Goal: Task Accomplishment & Management: Complete application form

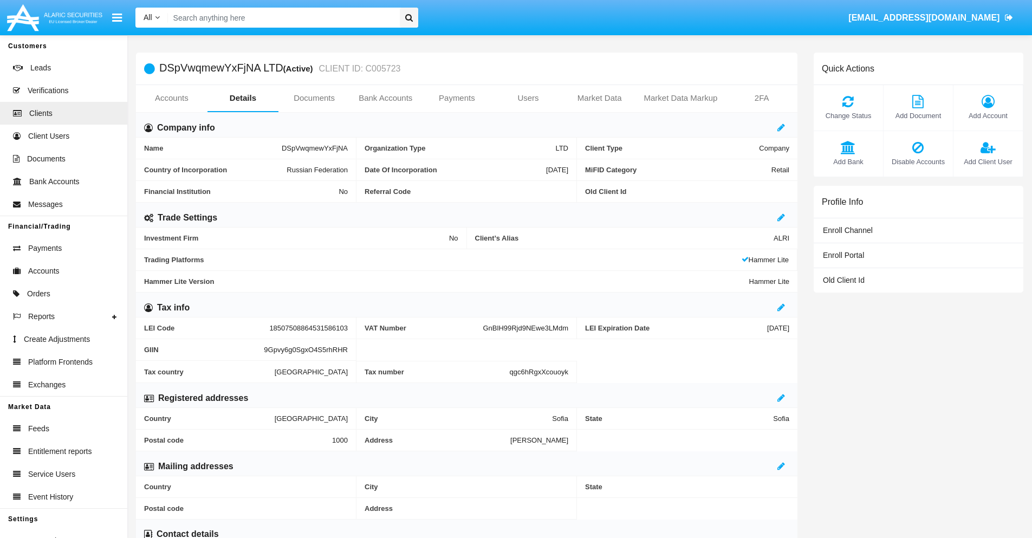
click at [385, 98] on link "Bank Accounts" at bounding box center [385, 98] width 71 height 26
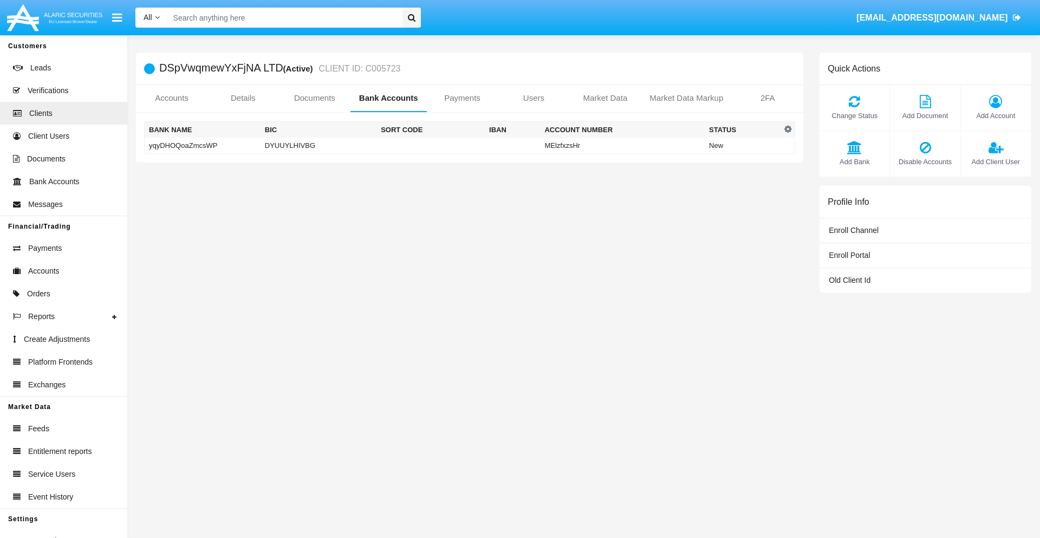
click at [202, 145] on td "yqyDHOQoaZmcsWP" at bounding box center [203, 146] width 116 height 16
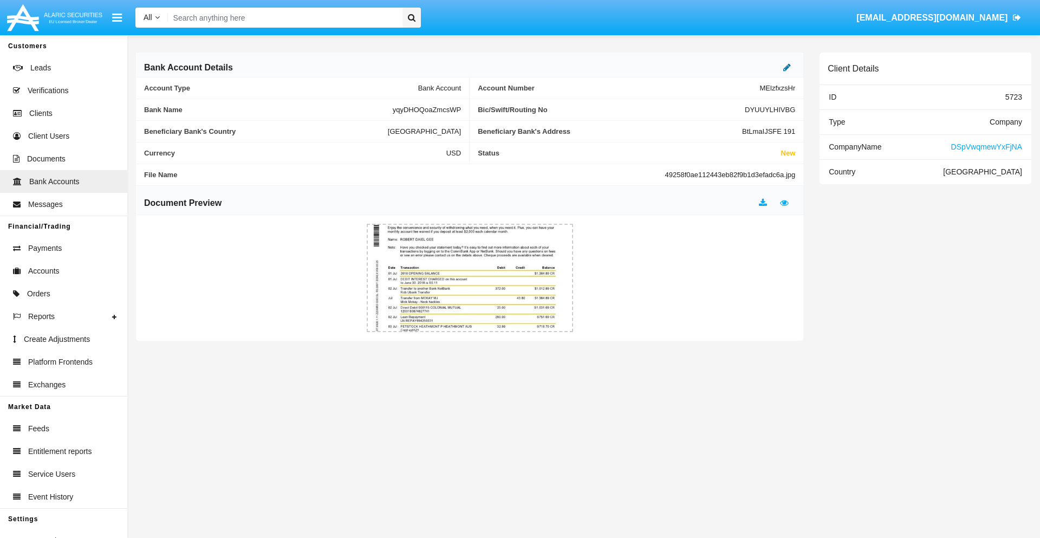
click at [787, 67] on icon at bounding box center [787, 67] width 8 height 9
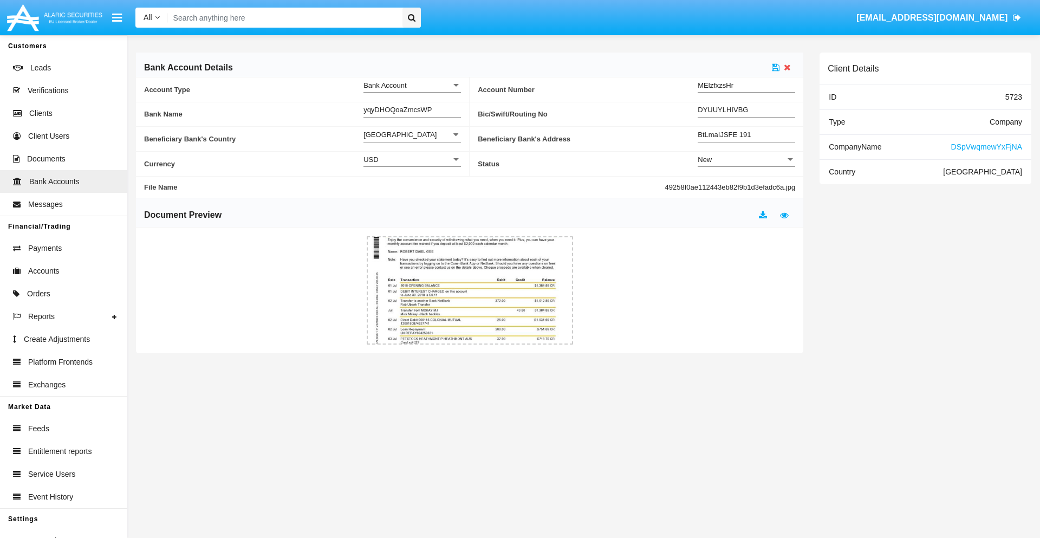
click at [746, 159] on div "New" at bounding box center [742, 159] width 88 height 9
click at [746, 186] on span "Active" at bounding box center [746, 186] width 97 height 21
click at [775, 67] on icon at bounding box center [776, 67] width 8 height 9
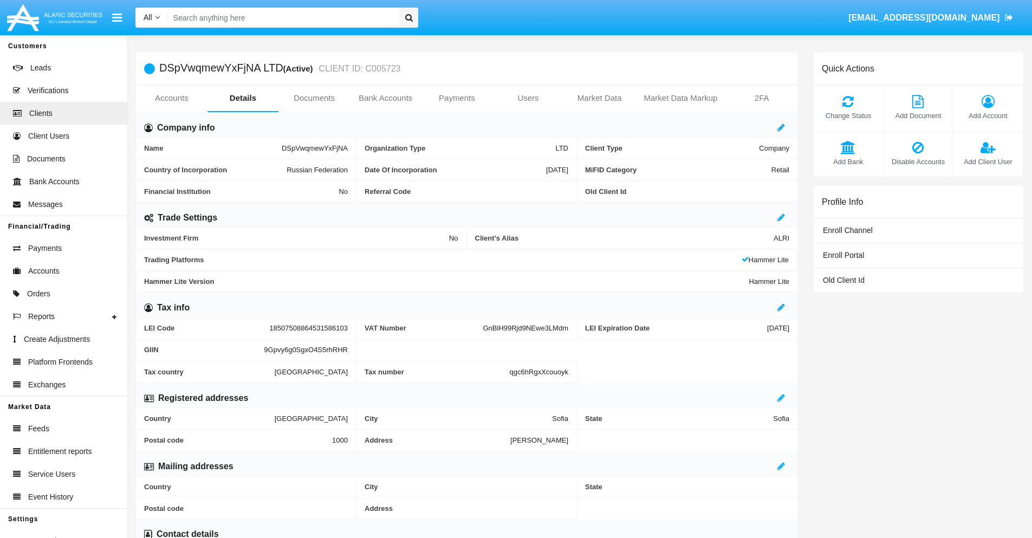
click at [385, 98] on link "Bank Accounts" at bounding box center [385, 98] width 71 height 26
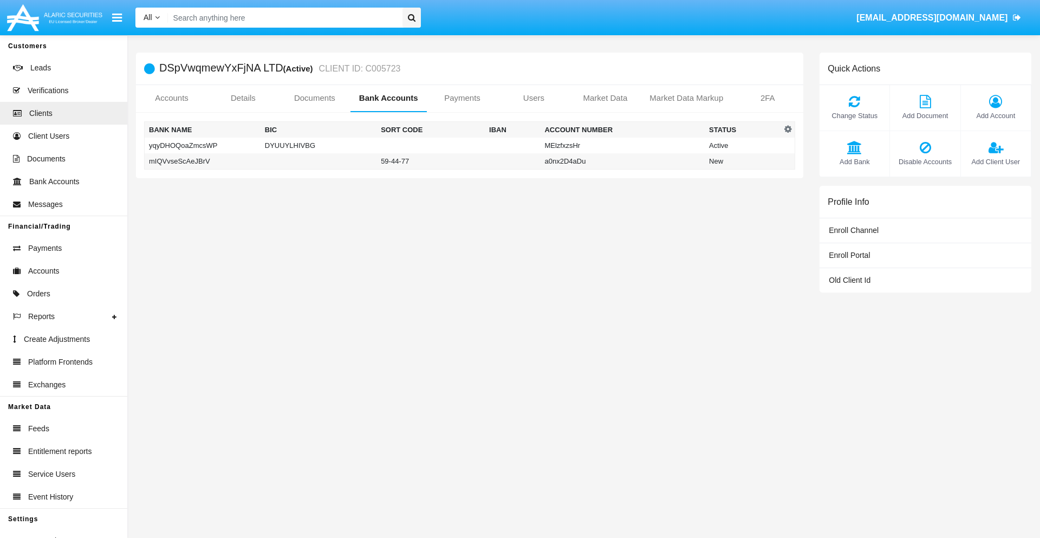
click at [202, 161] on td "mIQVvseScAeJBrV" at bounding box center [203, 161] width 116 height 16
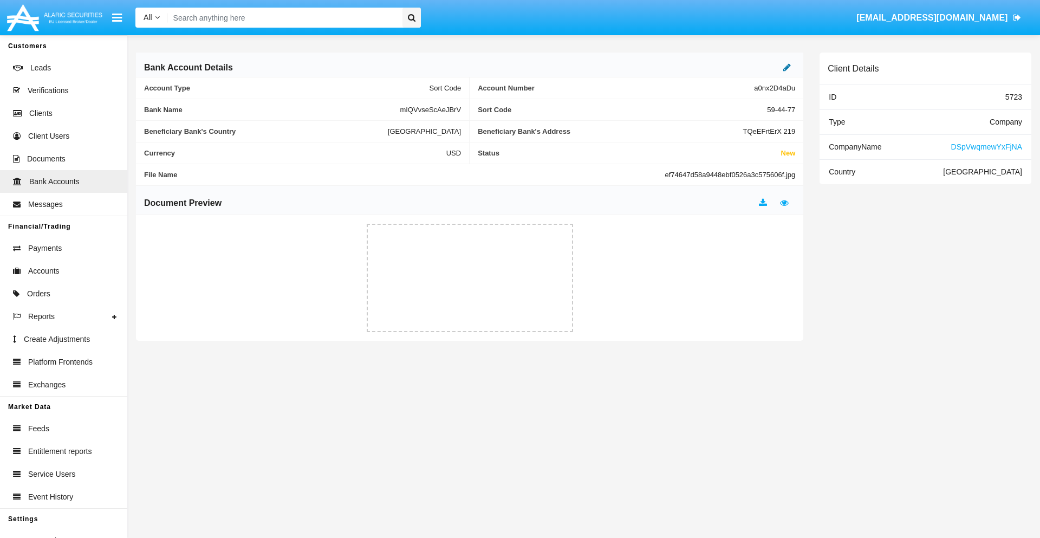
click at [787, 67] on icon at bounding box center [787, 67] width 8 height 9
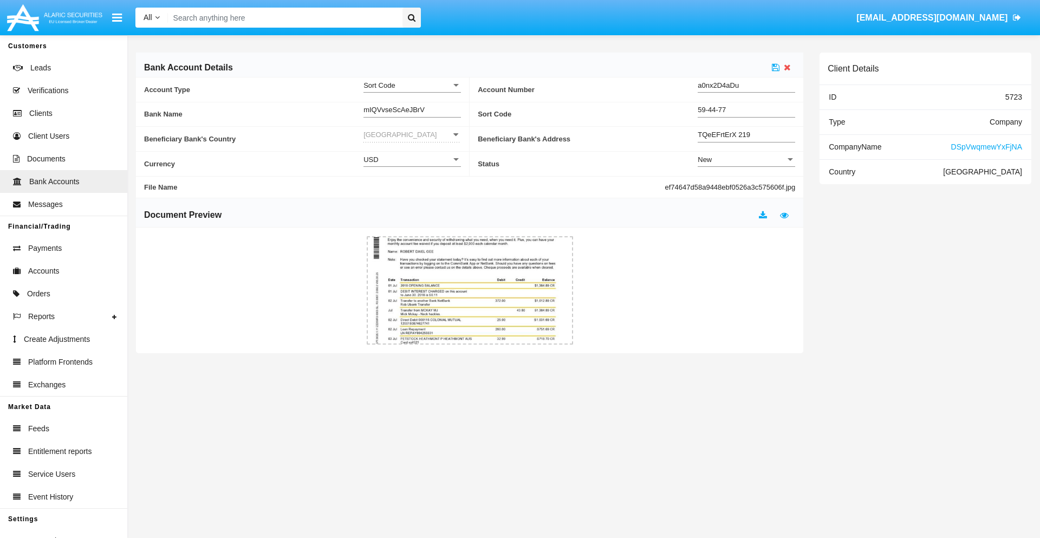
click at [746, 159] on div "New" at bounding box center [742, 159] width 88 height 9
click at [746, 186] on span "Active" at bounding box center [746, 186] width 97 height 21
click at [775, 67] on icon at bounding box center [776, 67] width 8 height 9
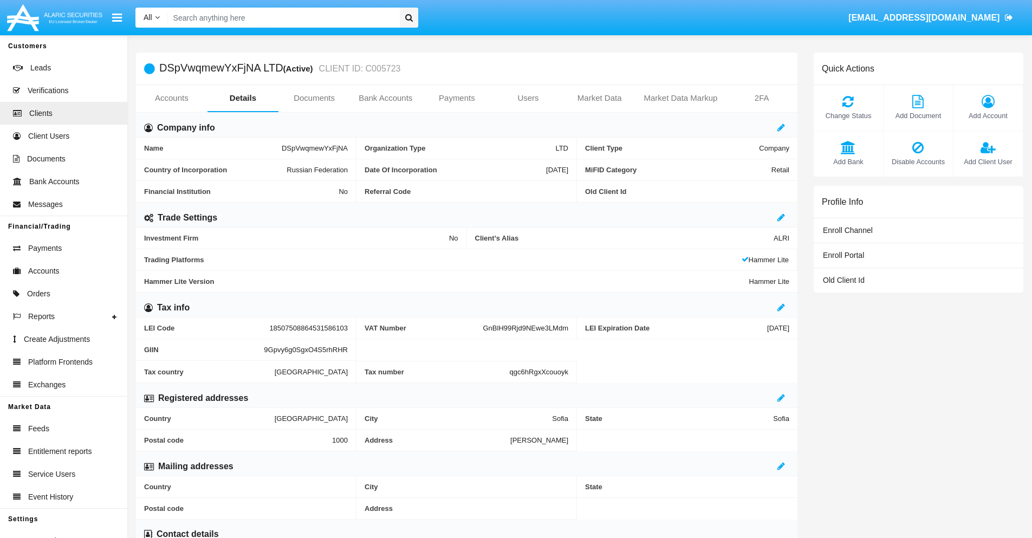
click at [848, 161] on span "Add Bank" at bounding box center [848, 162] width 58 height 10
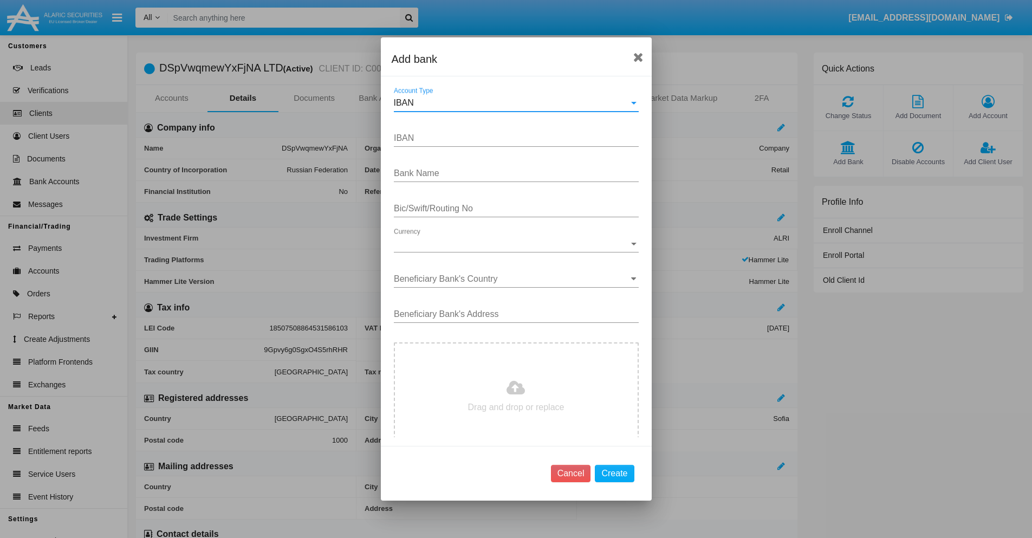
click at [512, 103] on div "IBAN" at bounding box center [511, 103] width 235 height 10
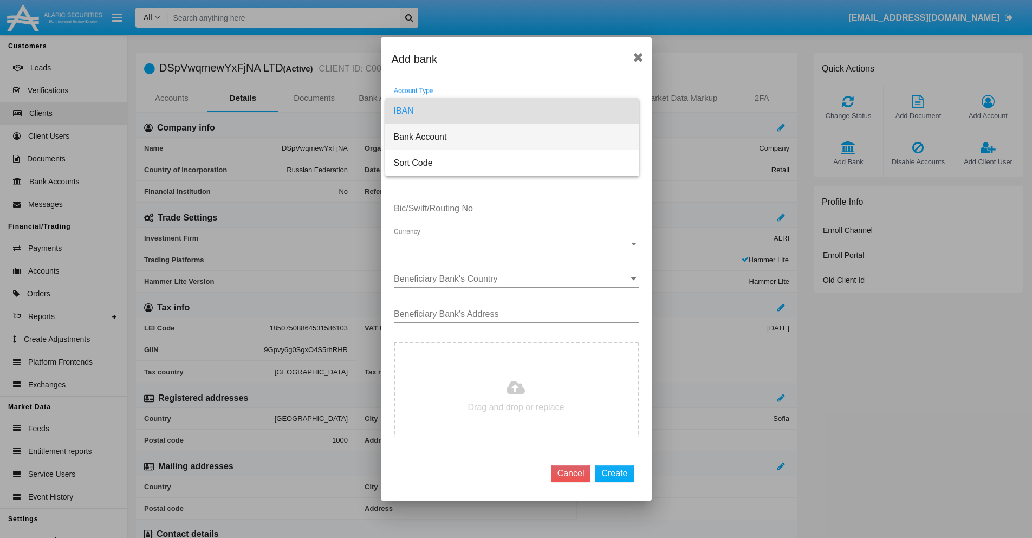
click at [512, 137] on span "Bank Account" at bounding box center [512, 137] width 237 height 26
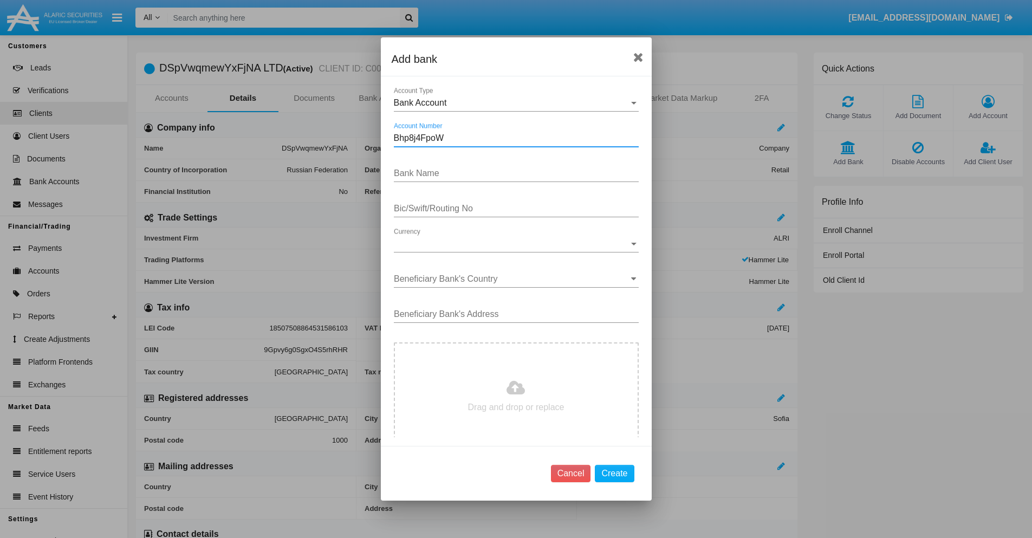
type input "Bhp8j4FpoW"
type input "hsnQAYvWgQfBVLv"
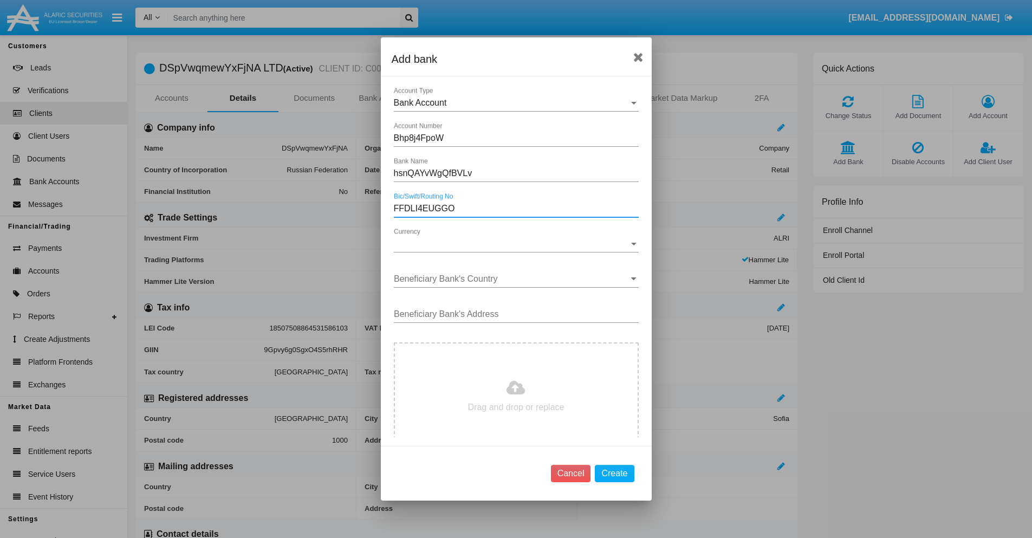
type input "FFDLI4EUGGO"
click at [512, 244] on span "Currency" at bounding box center [511, 244] width 235 height 10
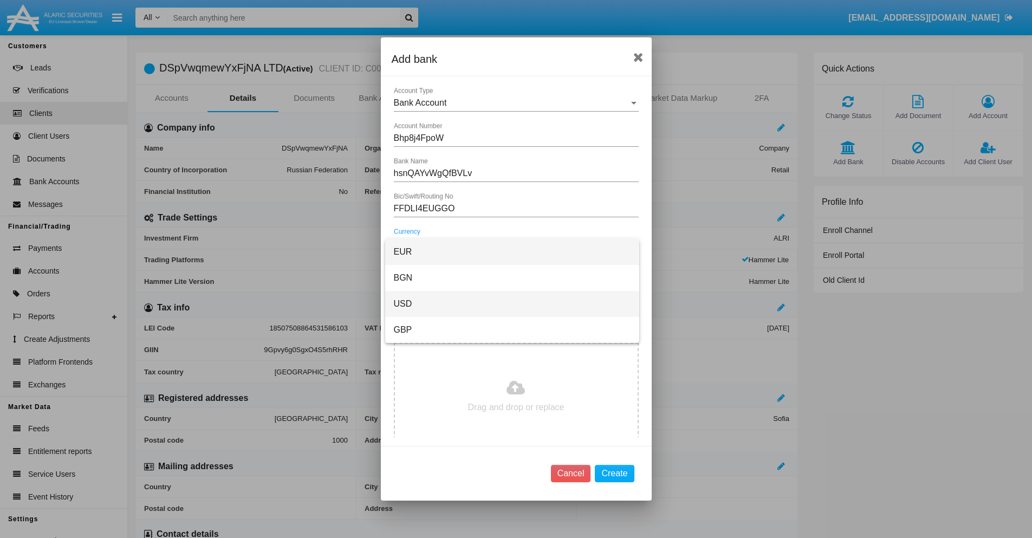
click at [512, 304] on span "USD" at bounding box center [512, 304] width 237 height 26
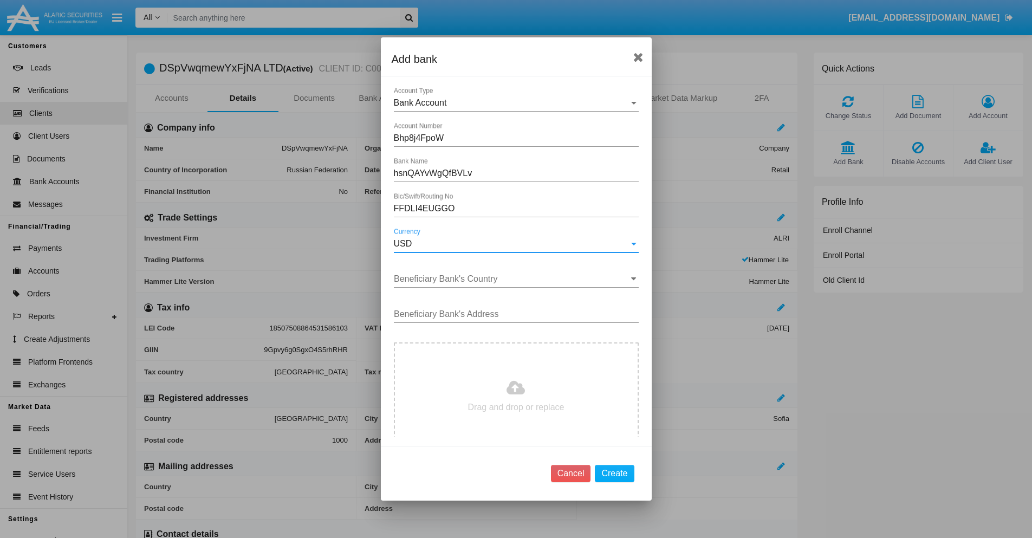
click at [512, 279] on input "Beneficiary Bank's Country" at bounding box center [516, 279] width 245 height 10
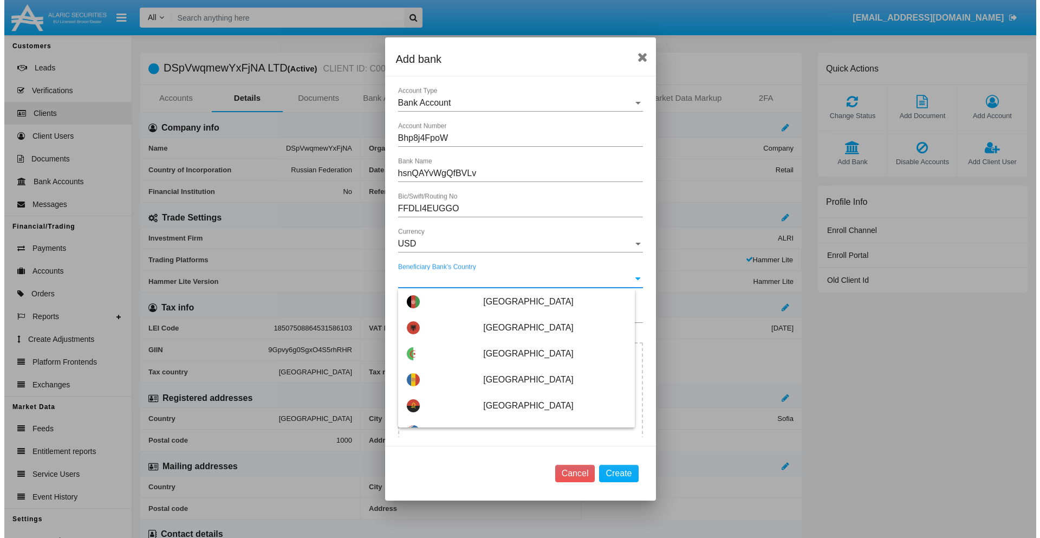
scroll to position [4306, 0]
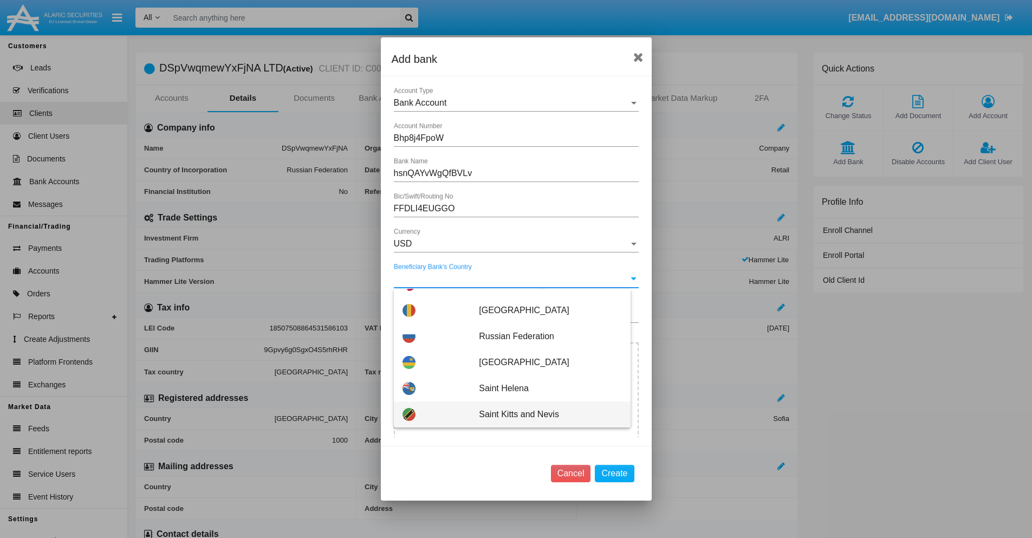
click at [544, 414] on span "Saint Kitts and Nevis" at bounding box center [550, 414] width 142 height 26
type input "Saint Kitts and Nevis"
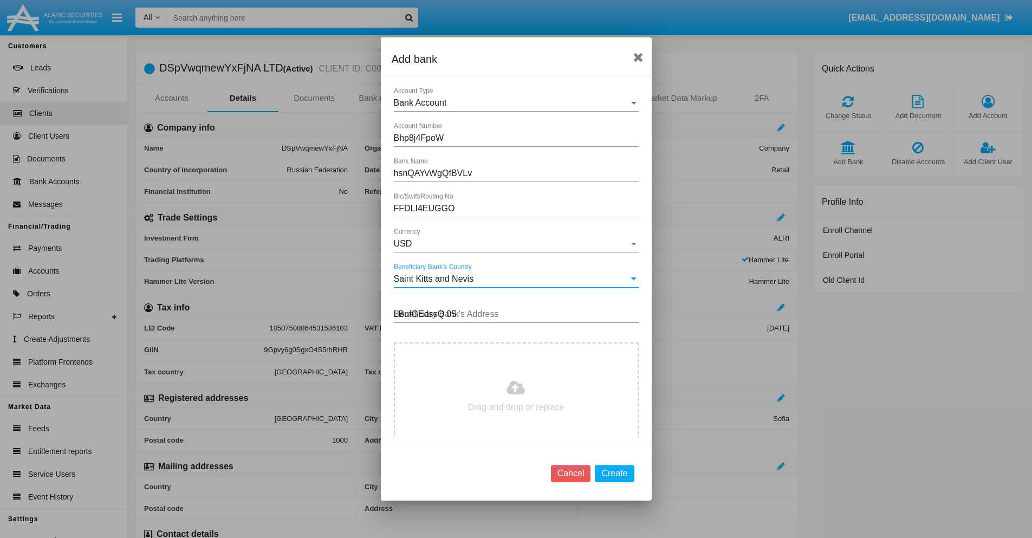
type input "LBufGEdssQ 058"
type input "C:\fakepath\bank-statement.png"
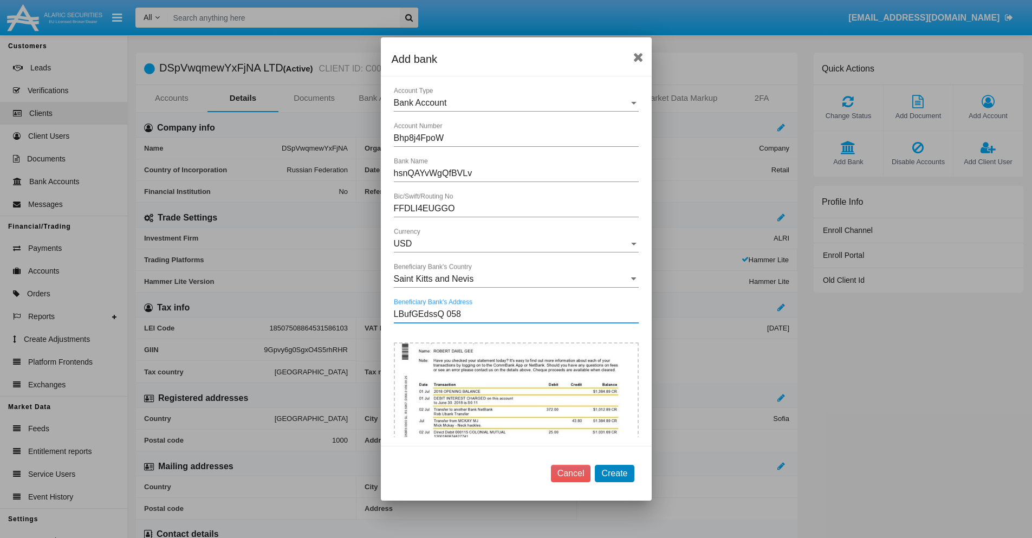
click at [614, 473] on button "Create" at bounding box center [614, 473] width 39 height 17
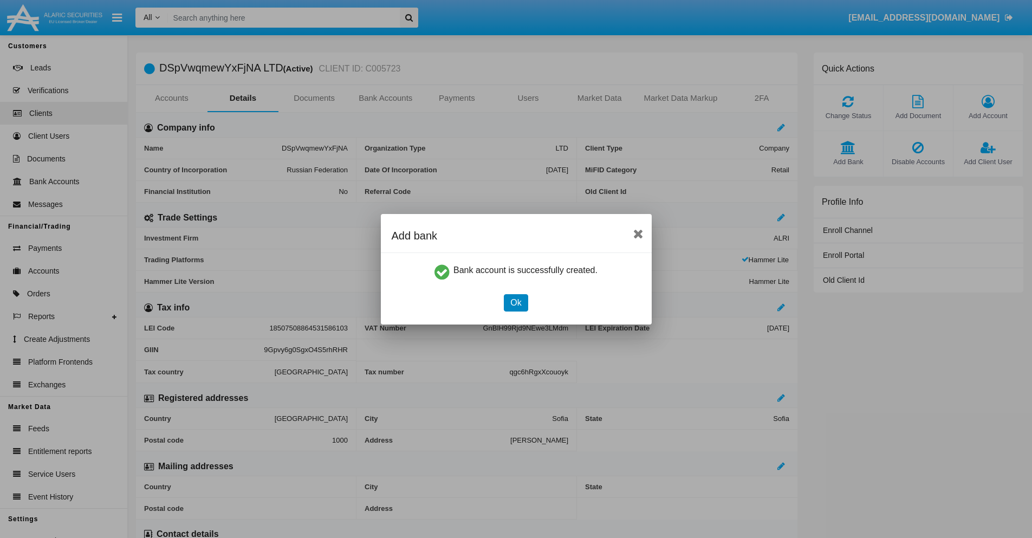
click at [516, 302] on button "Ok" at bounding box center [516, 302] width 24 height 17
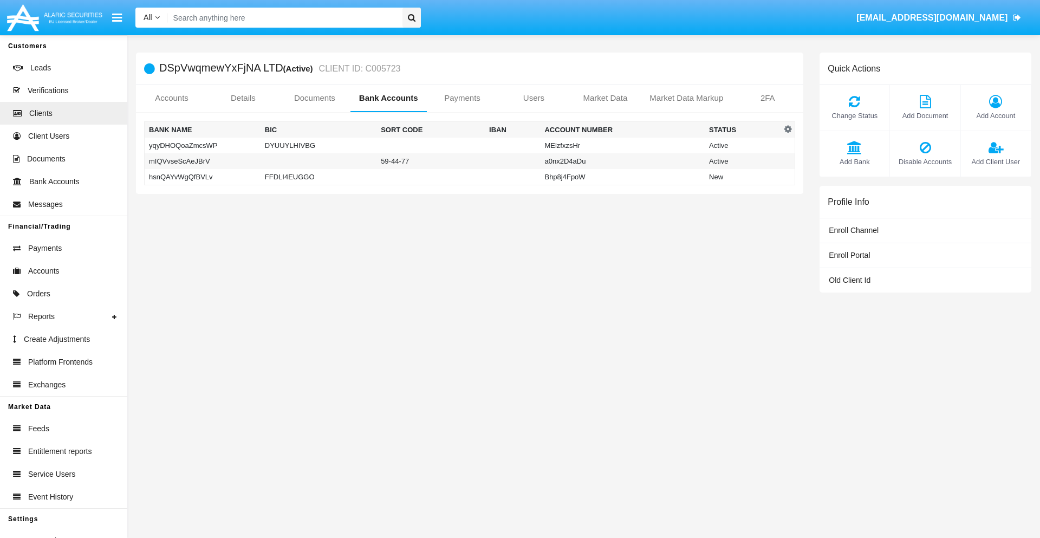
click at [202, 177] on td "hsnQAYvWgQfBVLv" at bounding box center [203, 177] width 116 height 16
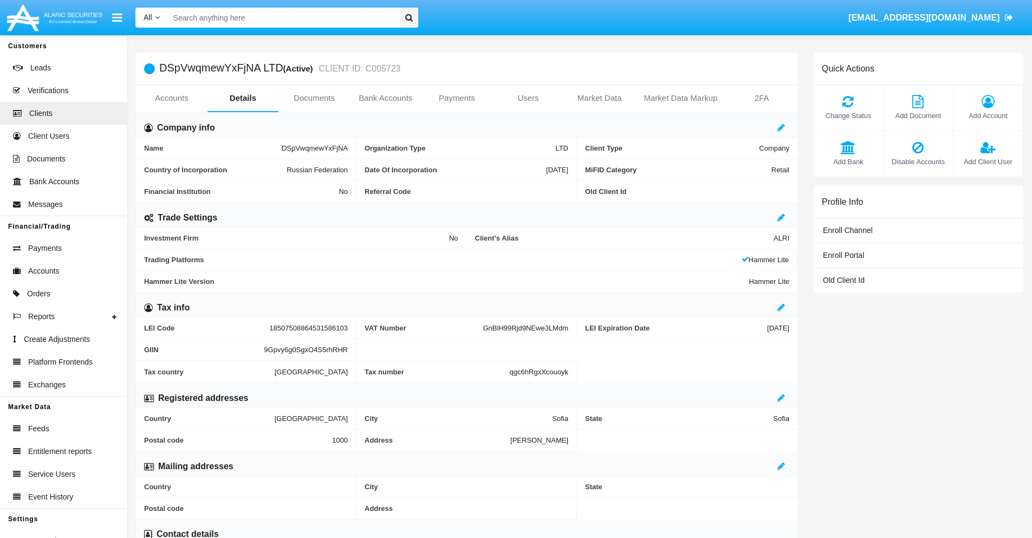
click at [848, 161] on span "Add Bank" at bounding box center [848, 162] width 58 height 10
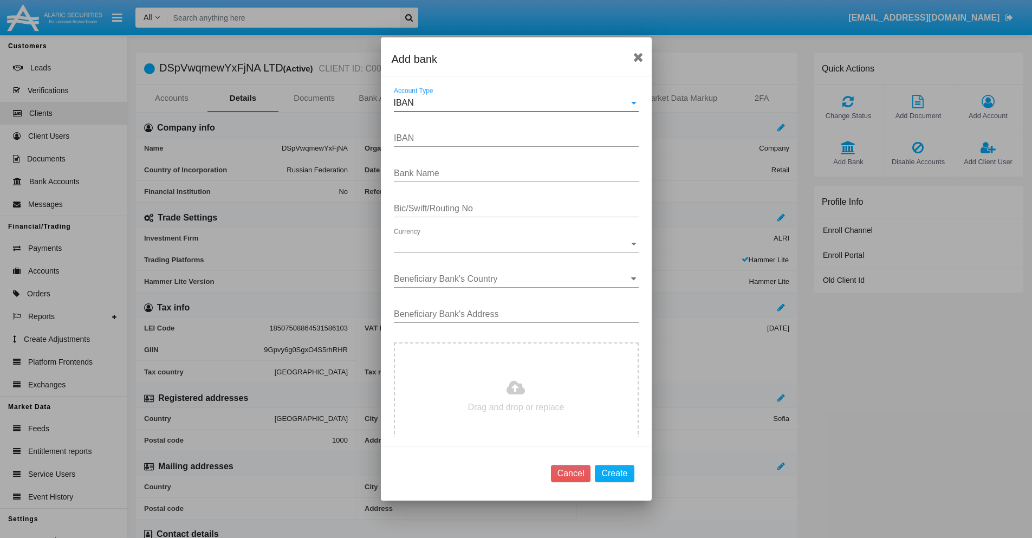
click at [512, 103] on div "IBAN" at bounding box center [511, 103] width 235 height 10
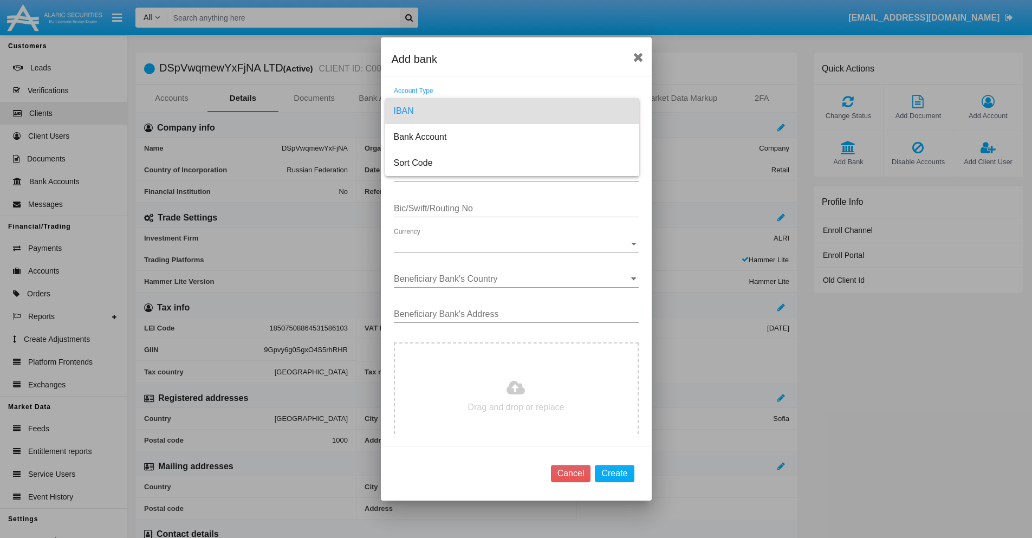
click at [512, 111] on span "IBAN" at bounding box center [512, 111] width 237 height 26
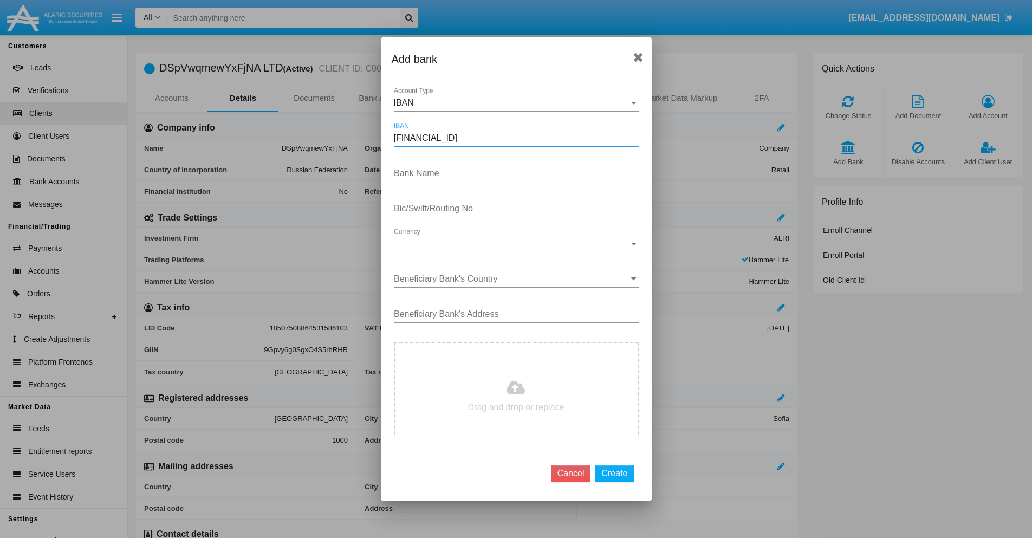
type input "DE31500105175143186793"
type input "XgJtKTmGptuJbSv"
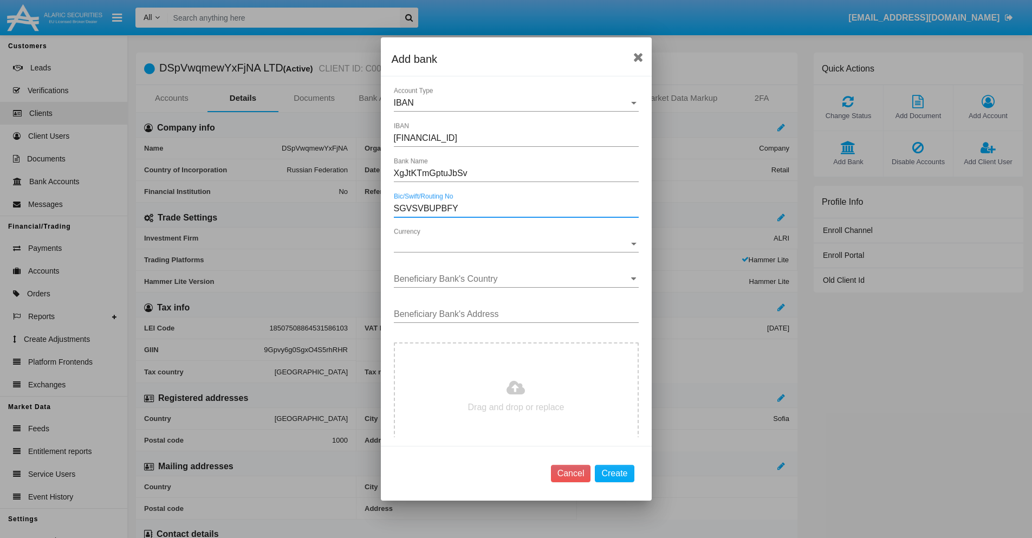
type input "SGVSVBUPBFY"
click at [512, 244] on span "Currency" at bounding box center [511, 244] width 235 height 10
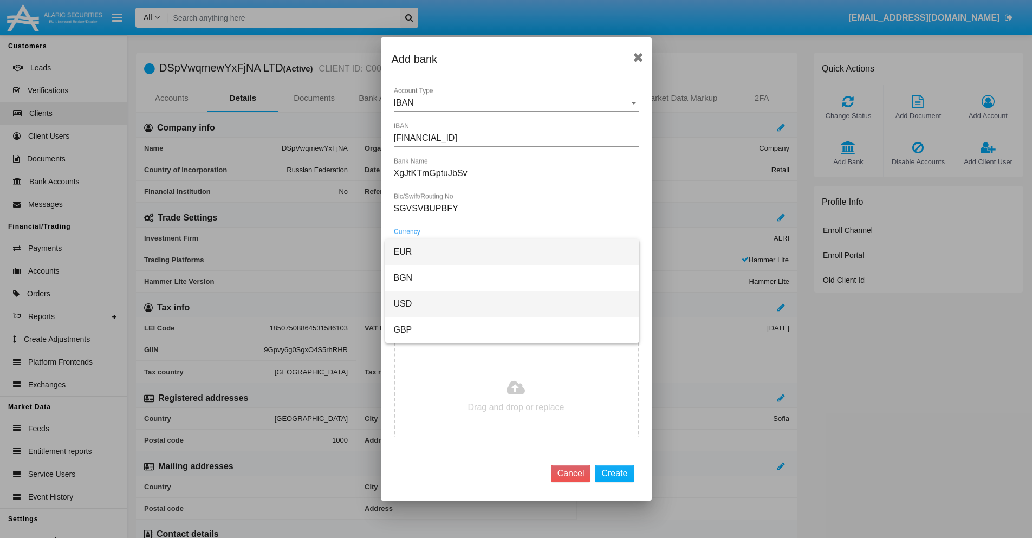
click at [512, 304] on span "USD" at bounding box center [512, 304] width 237 height 26
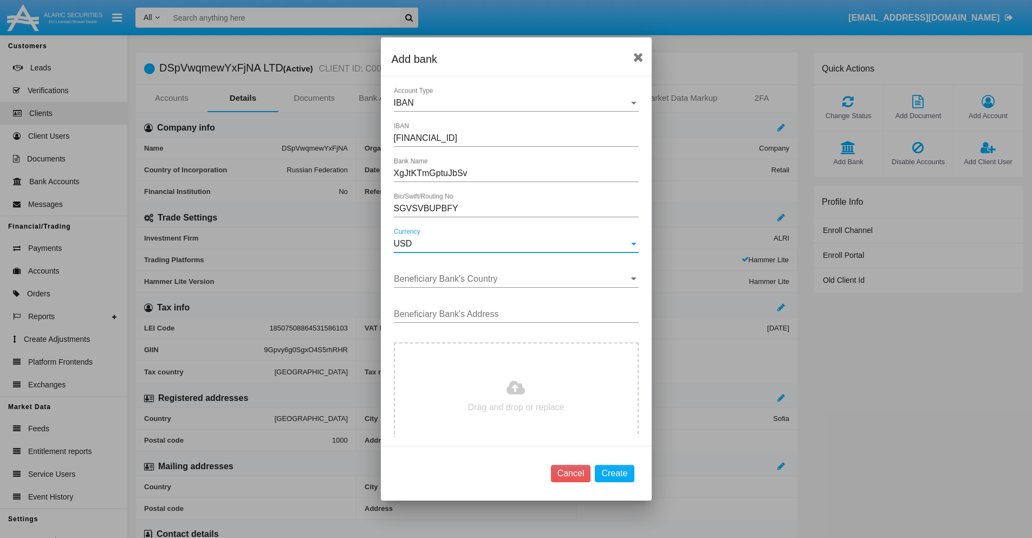
click at [512, 279] on input "Beneficiary Bank's Country" at bounding box center [516, 279] width 245 height 10
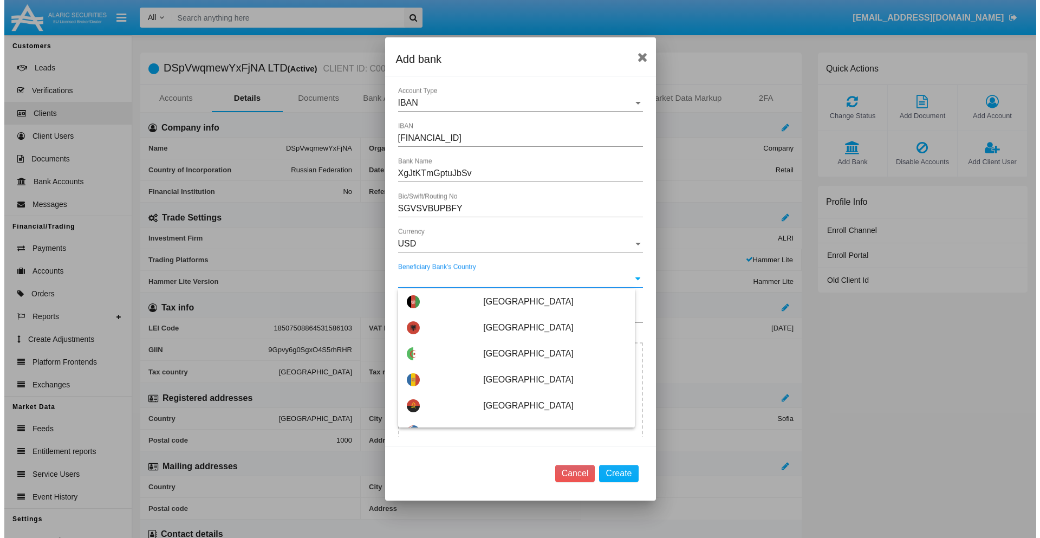
scroll to position [3137, 0]
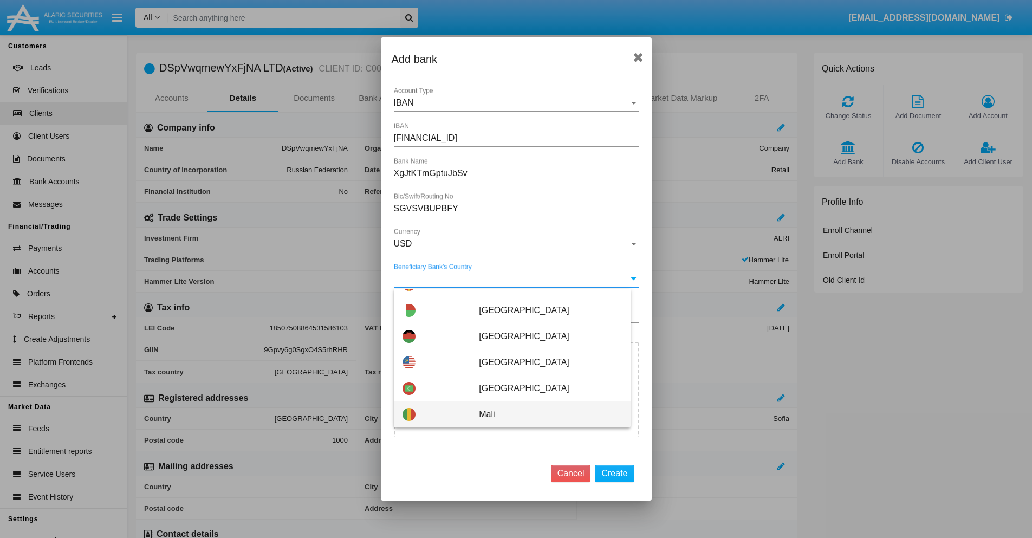
click at [544, 414] on span "Mali" at bounding box center [550, 414] width 142 height 26
type input "Mali"
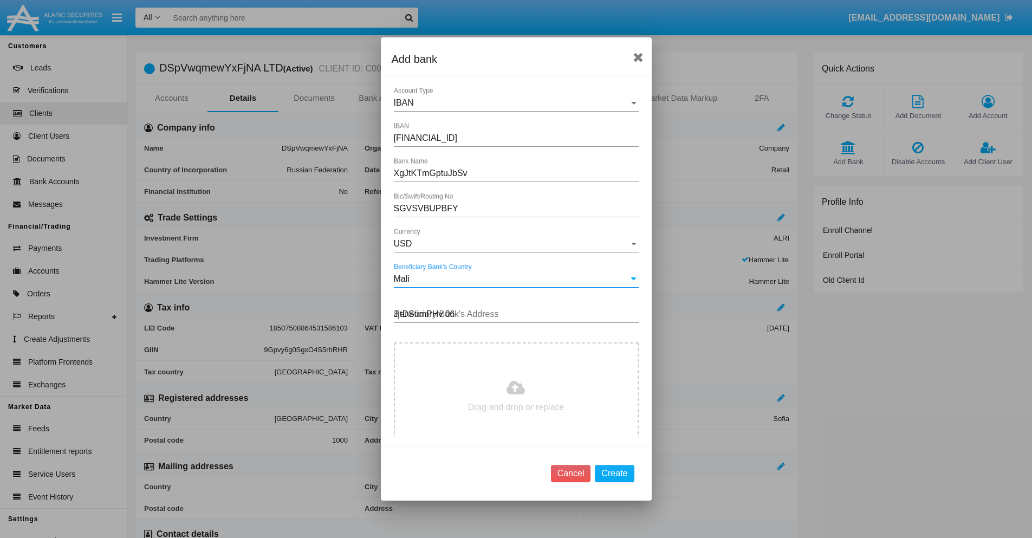
type input "JjtDSumPHv 063"
type input "C:\fakepath\bank-statement.png"
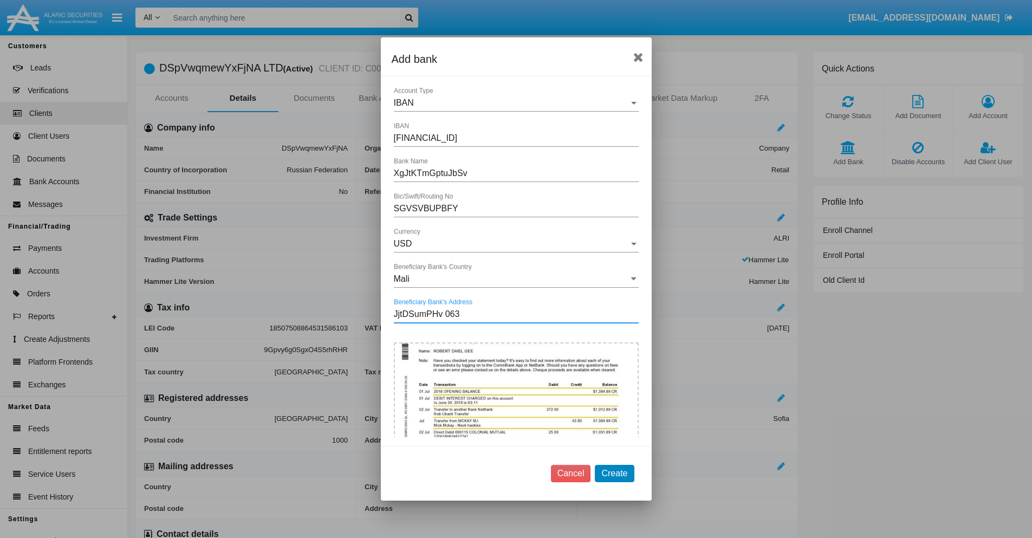
click at [614, 473] on button "Create" at bounding box center [614, 473] width 39 height 17
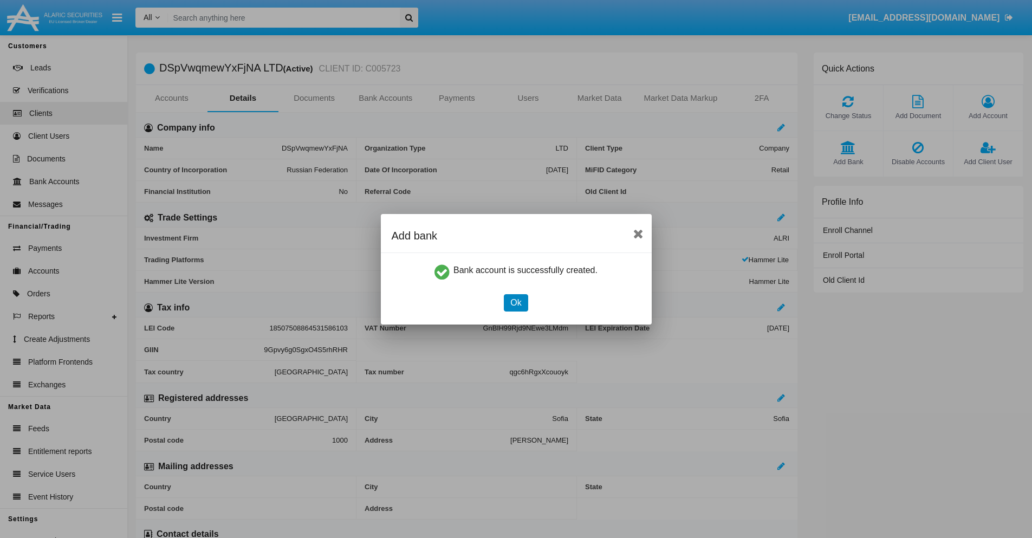
click at [516, 302] on button "Ok" at bounding box center [516, 302] width 24 height 17
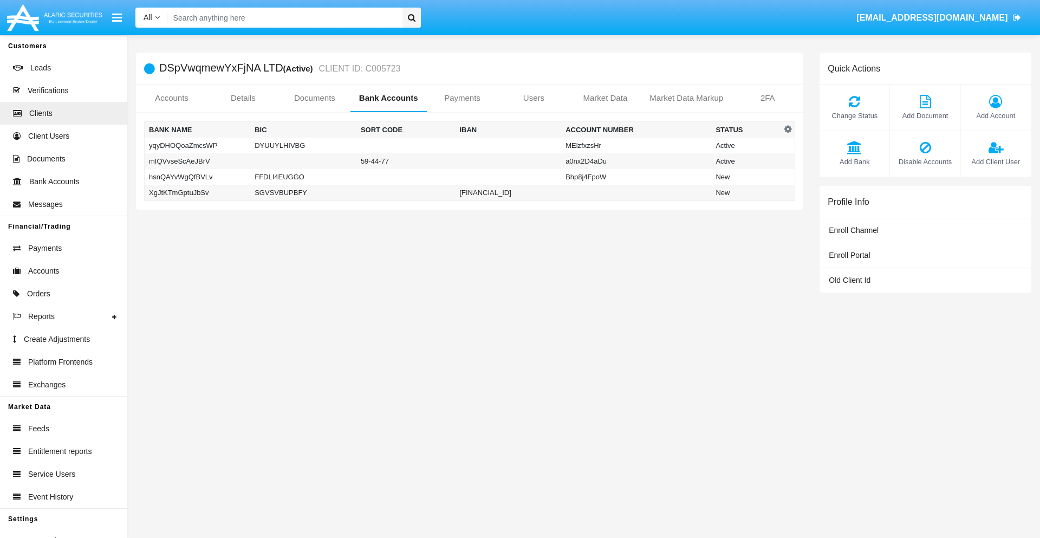
click at [197, 192] on td "XgJtKTmGptuJbSv" at bounding box center [198, 193] width 106 height 16
